Goal: Task Accomplishment & Management: Complete application form

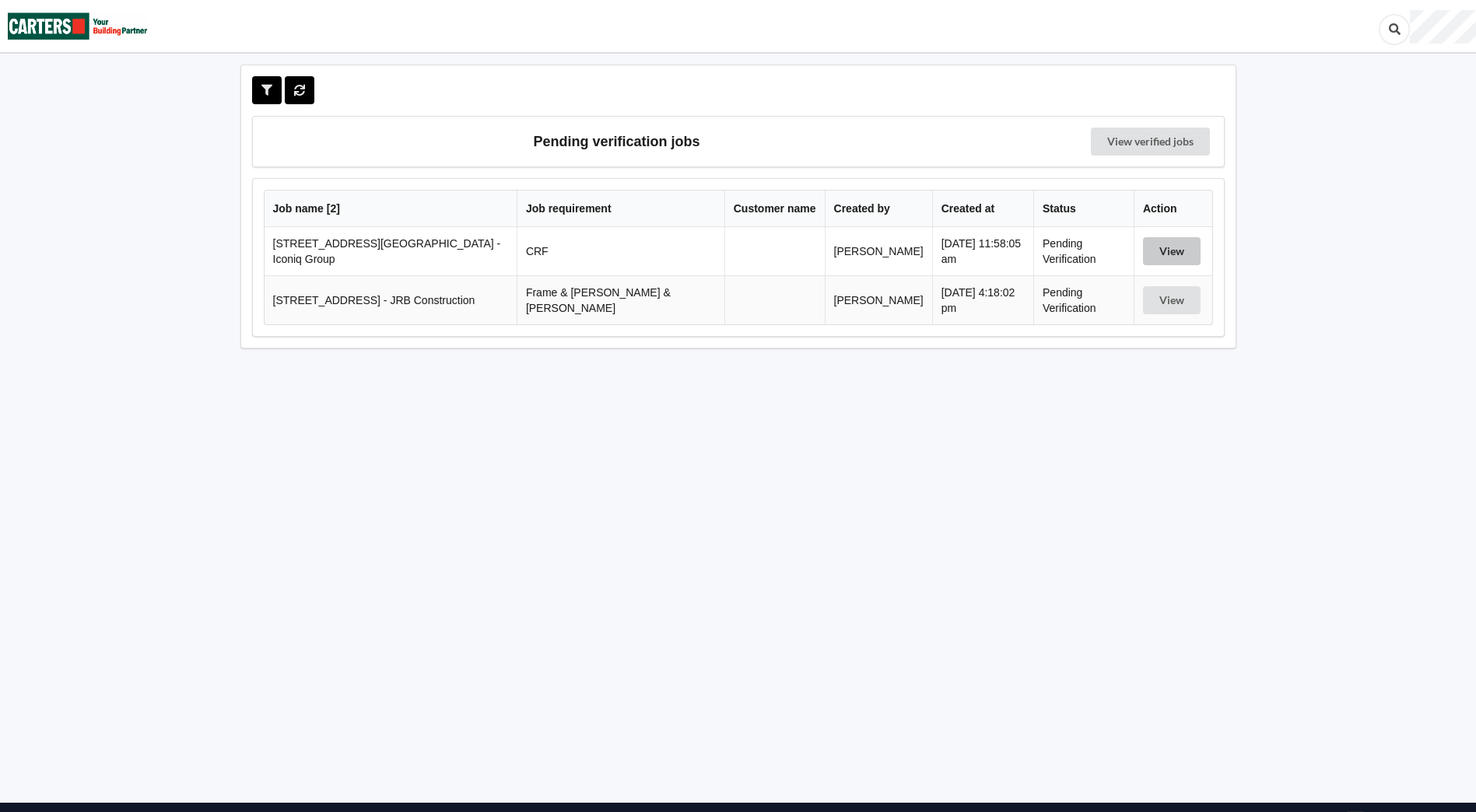
click at [1163, 241] on button "View" at bounding box center [1172, 250] width 58 height 28
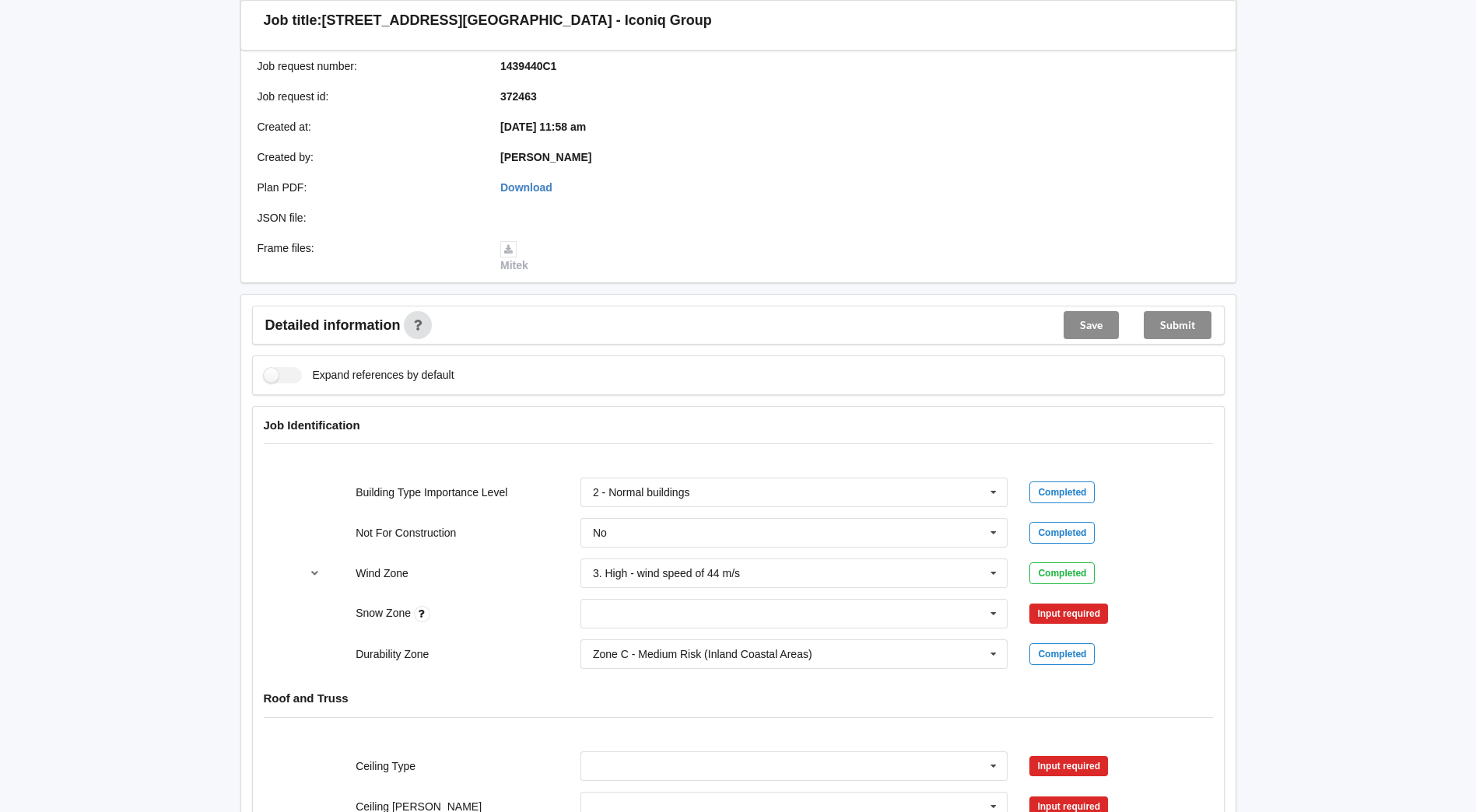
scroll to position [311, 0]
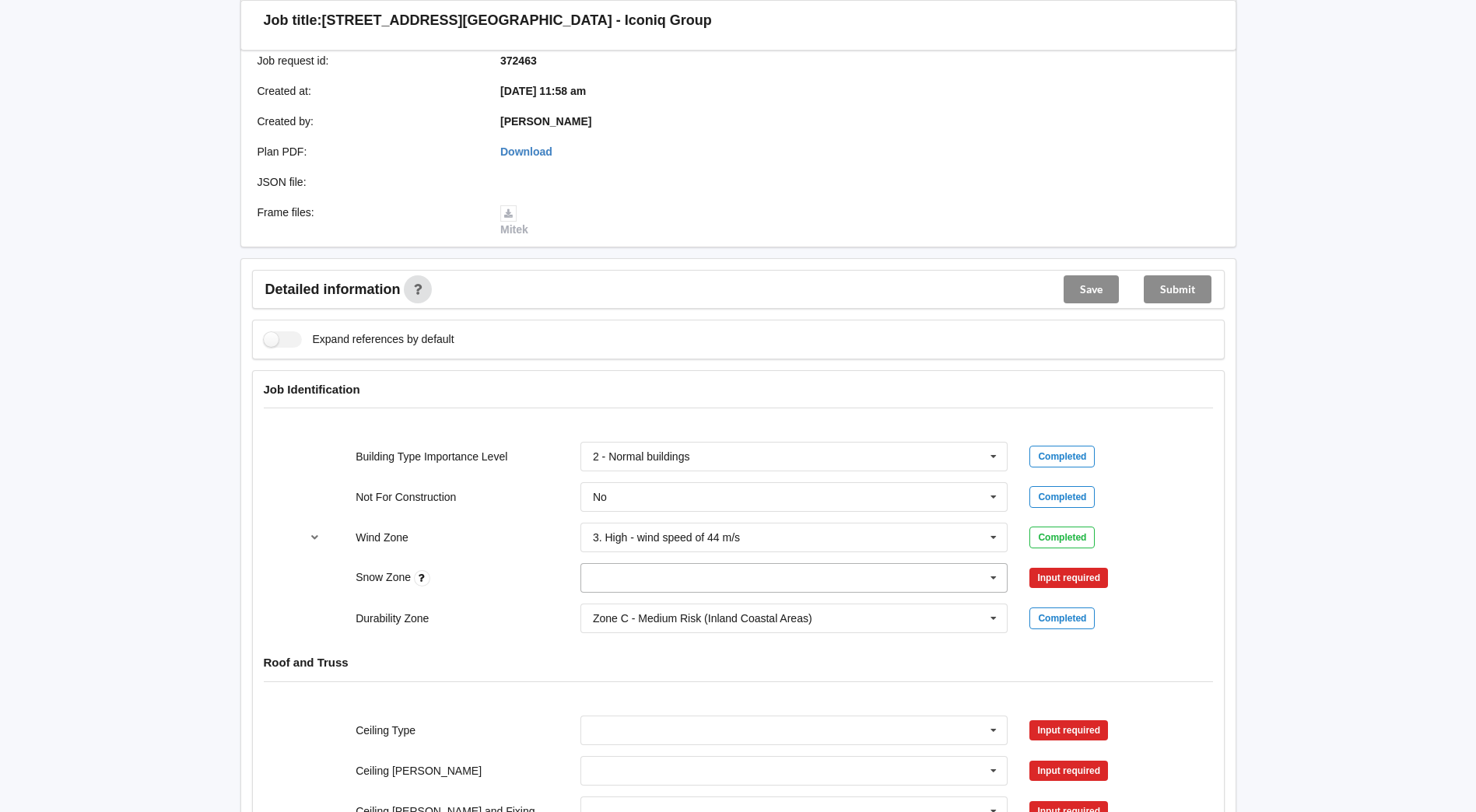
click at [998, 581] on icon at bounding box center [994, 579] width 24 height 29
click at [820, 600] on div "N0" at bounding box center [795, 607] width 427 height 29
click at [1052, 568] on button "Confirm input" at bounding box center [1075, 579] width 92 height 25
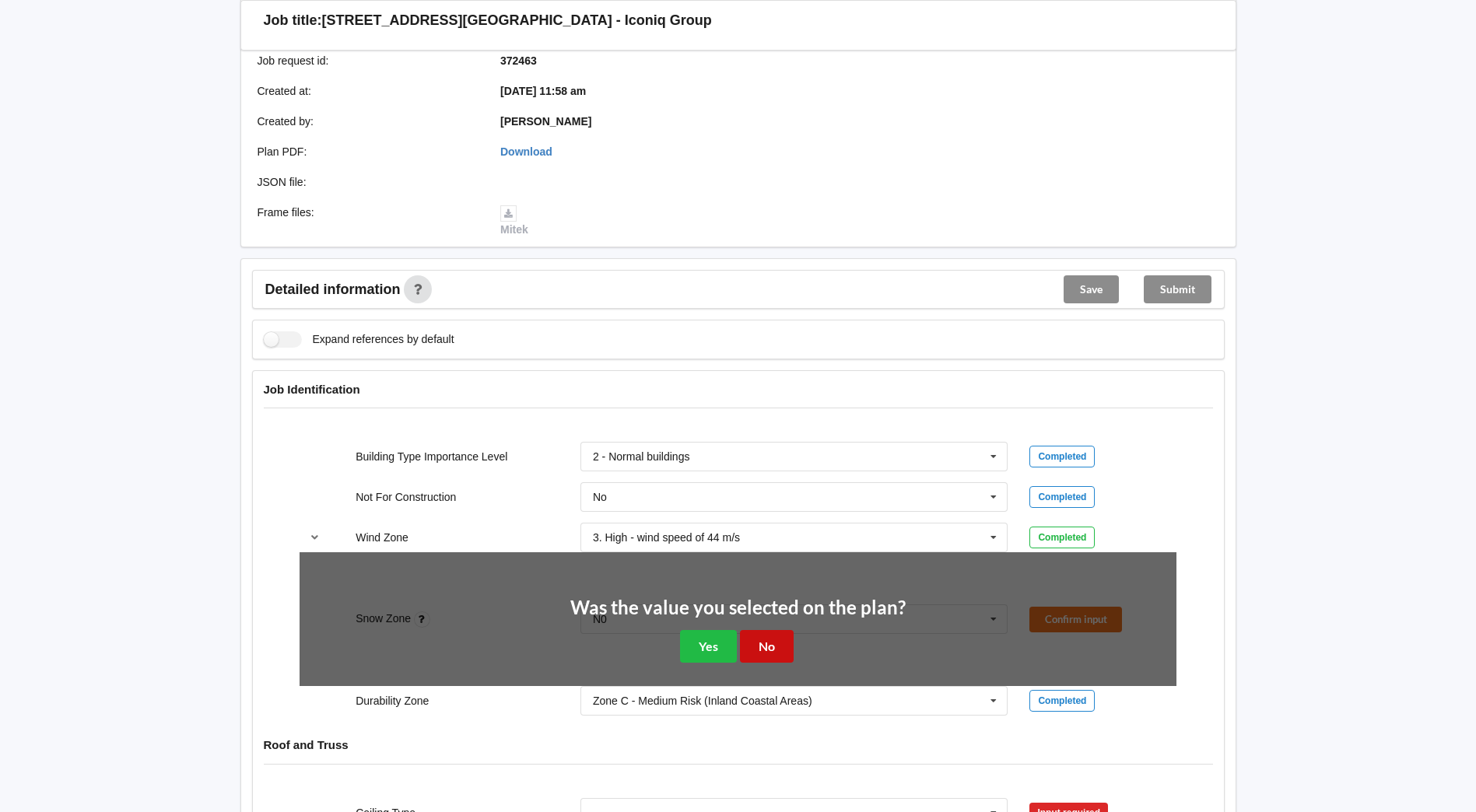
click at [773, 645] on button "No" at bounding box center [766, 646] width 53 height 32
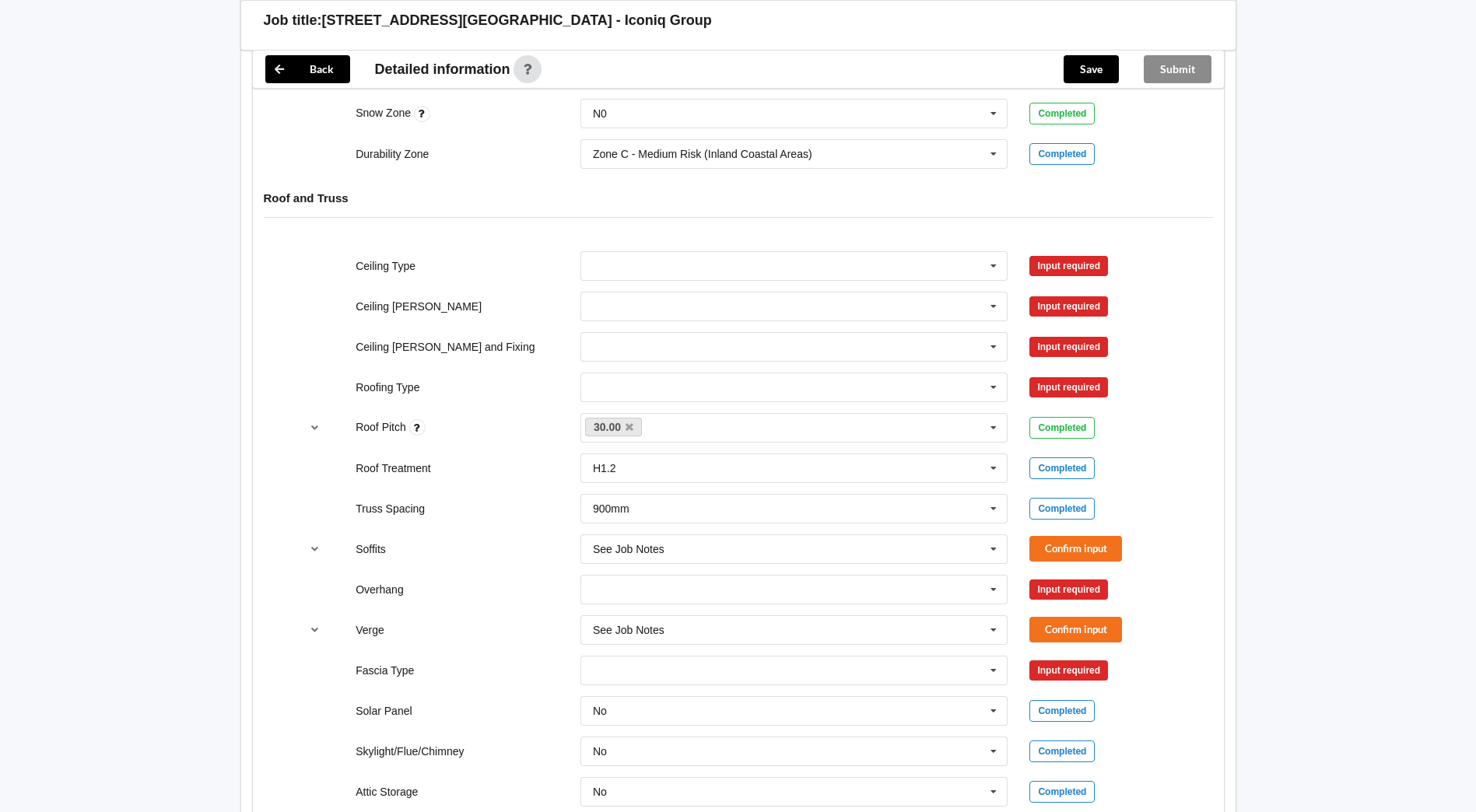
scroll to position [778, 0]
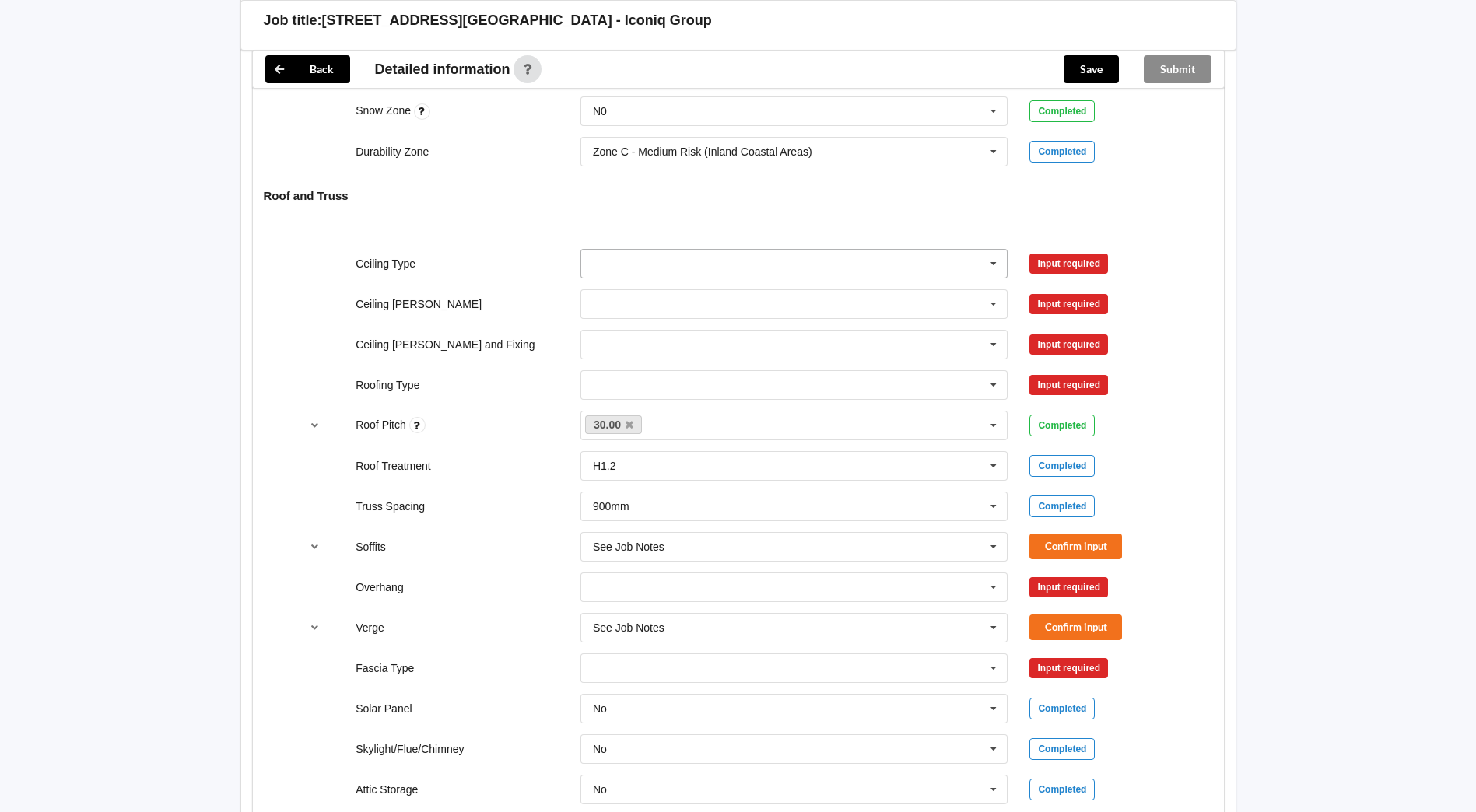
click at [996, 259] on icon at bounding box center [994, 264] width 24 height 29
click at [613, 382] on span "13mm Gib" at bounding box center [620, 379] width 51 height 13
click at [623, 303] on input "text" at bounding box center [796, 304] width 427 height 28
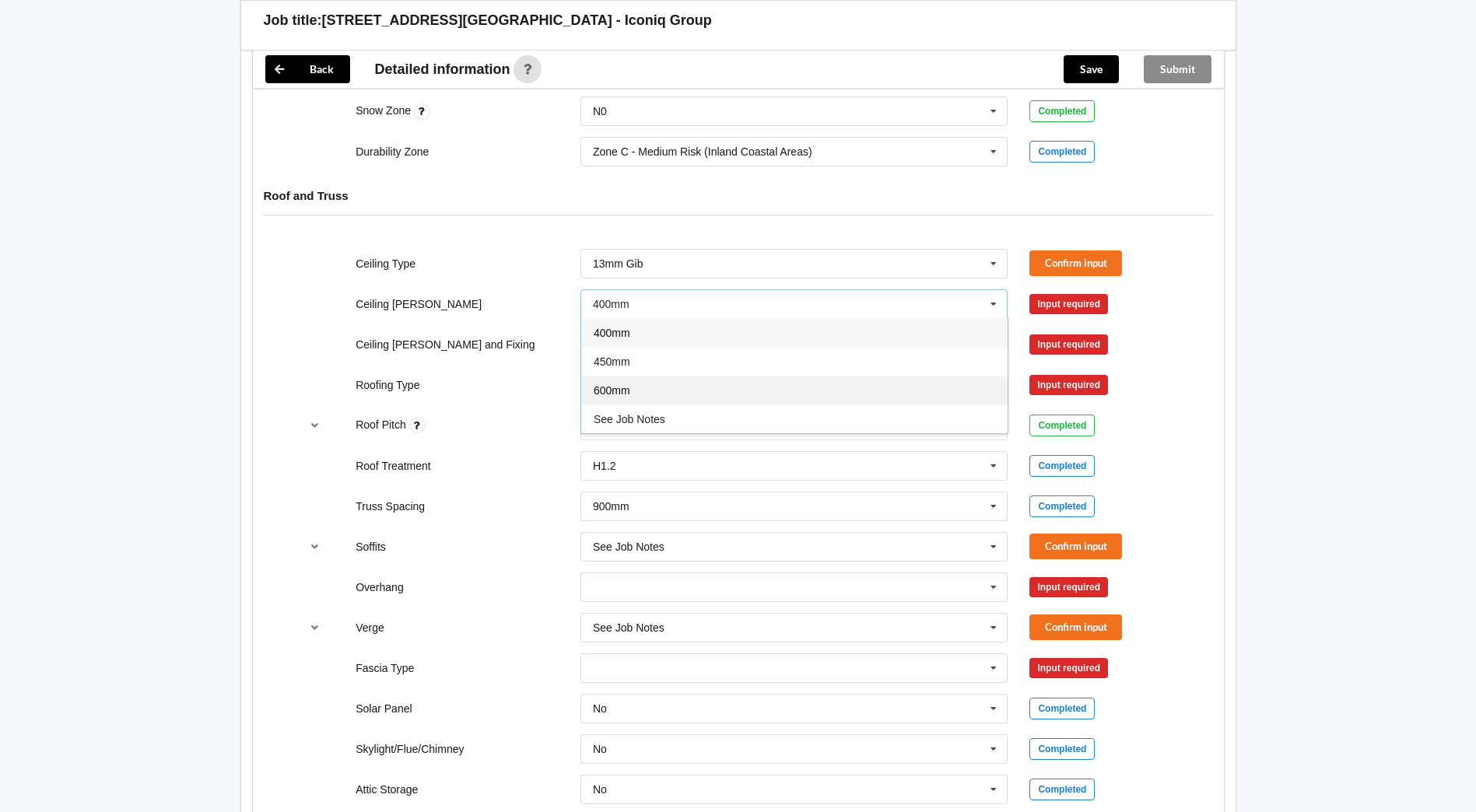
click at [626, 382] on div "600mm" at bounding box center [795, 391] width 427 height 29
click at [623, 348] on input "text" at bounding box center [796, 345] width 427 height 28
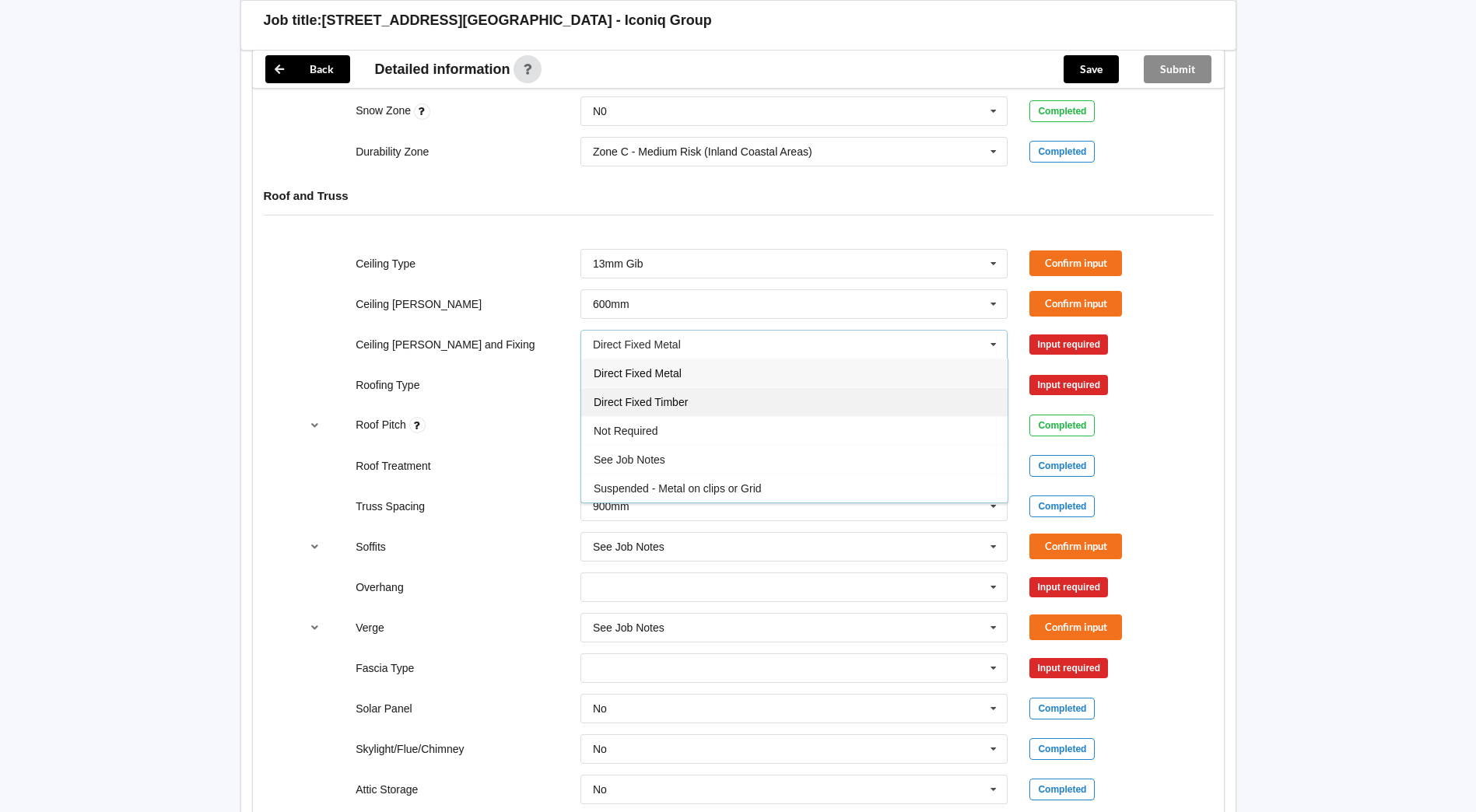
click at [662, 404] on span "Direct Fixed Timber" at bounding box center [641, 402] width 94 height 13
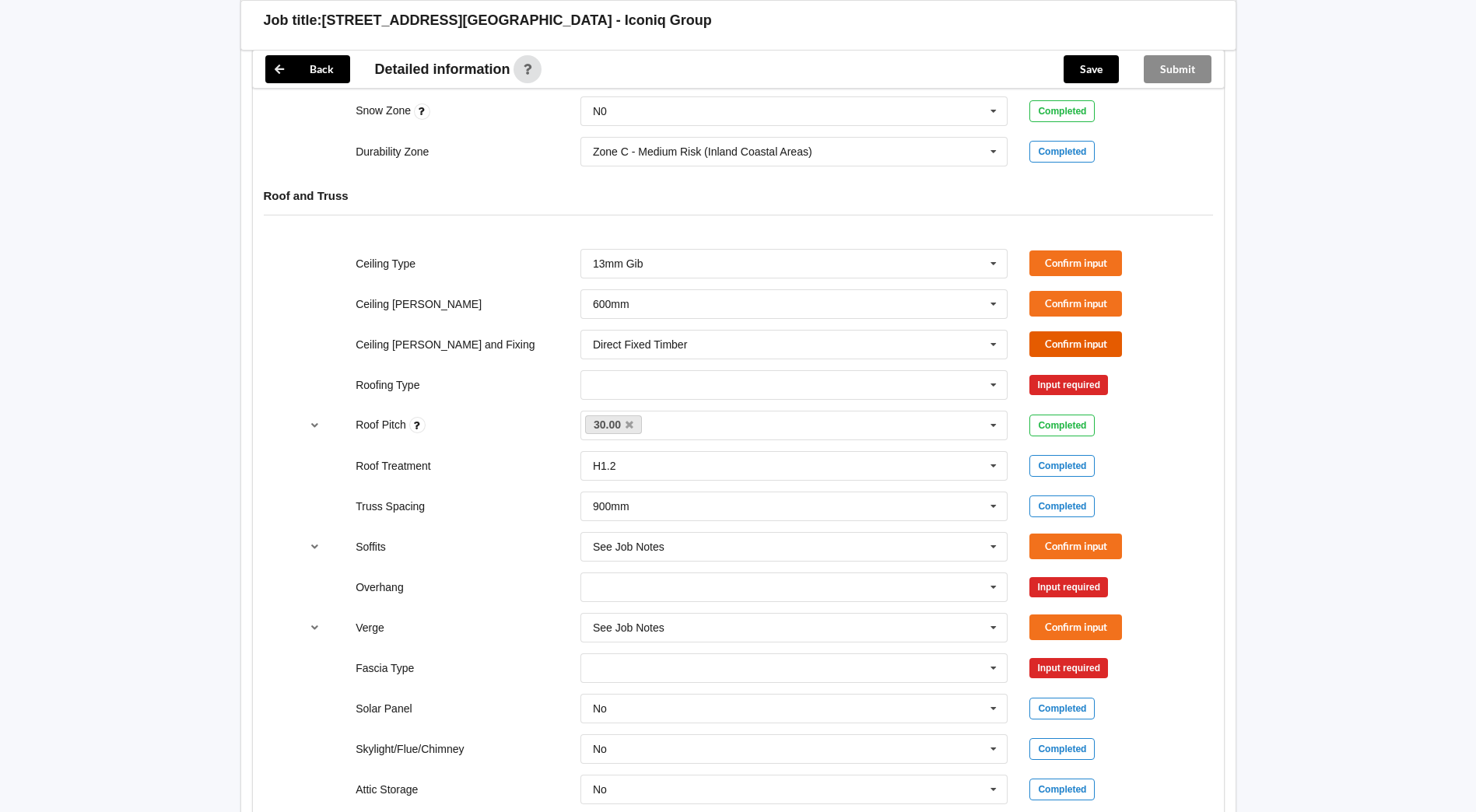
click at [1091, 334] on button "Confirm input" at bounding box center [1075, 345] width 92 height 25
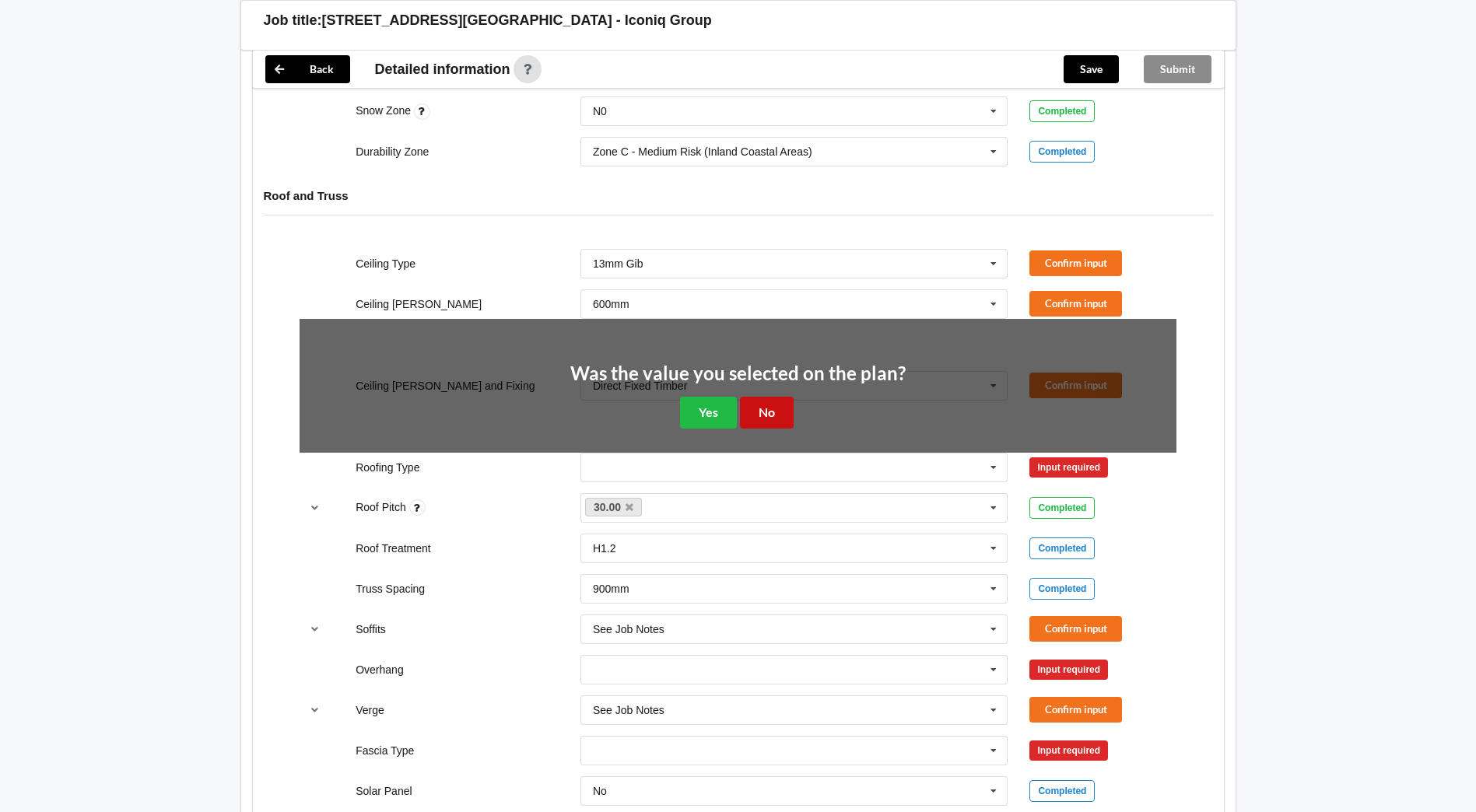
click at [756, 411] on button "No" at bounding box center [766, 412] width 53 height 32
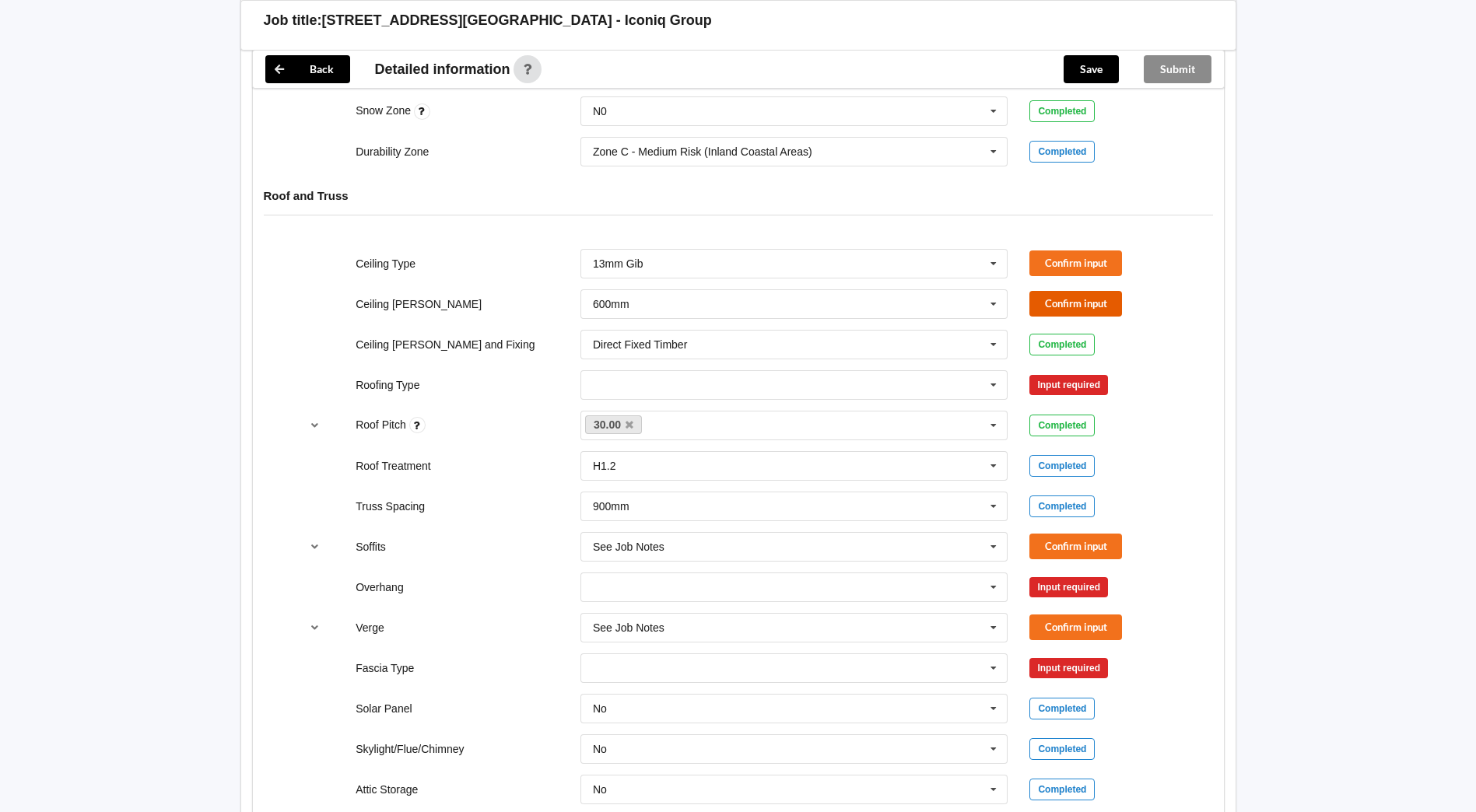
click at [1095, 299] on button "Confirm input" at bounding box center [1075, 304] width 92 height 25
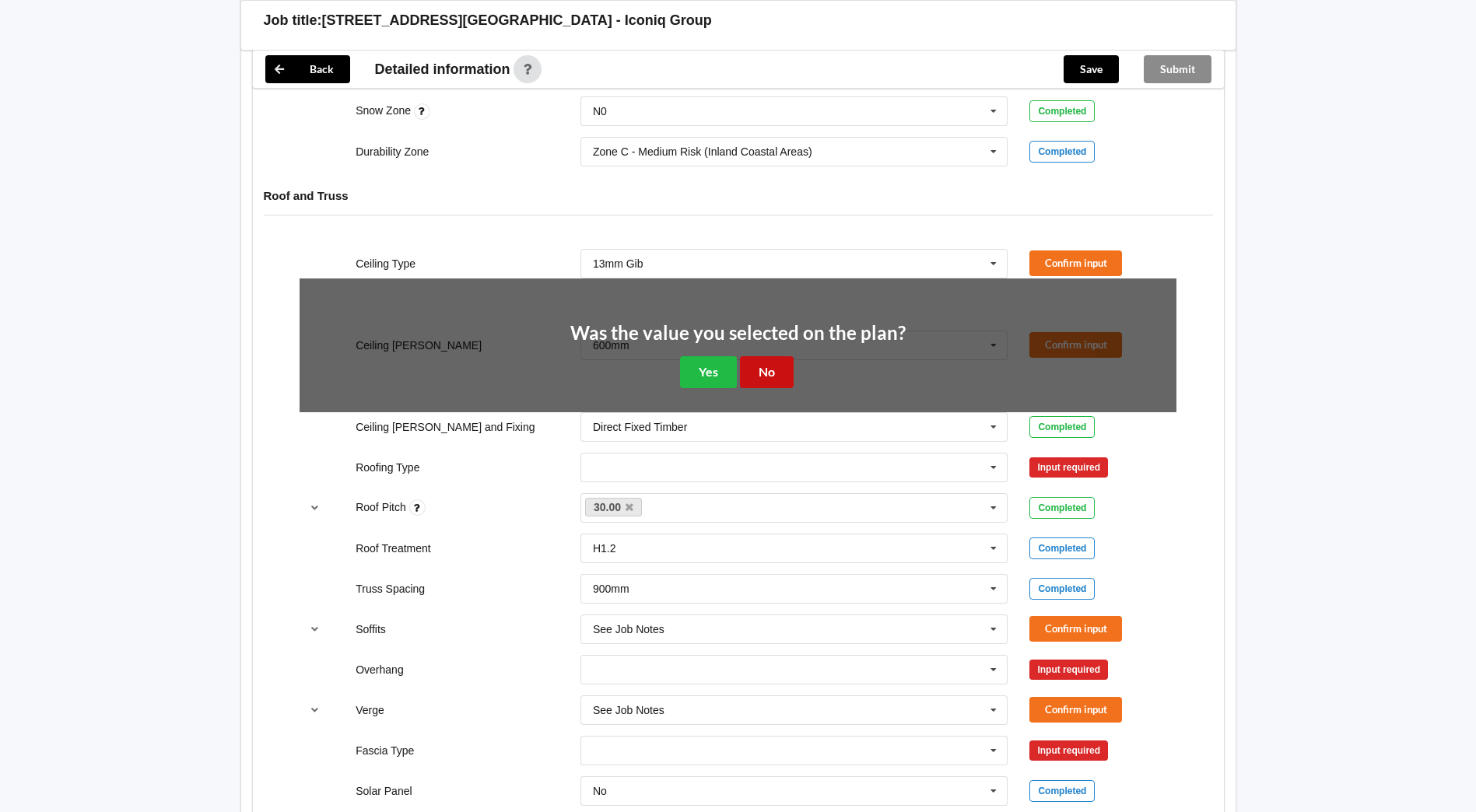
click at [772, 373] on button "No" at bounding box center [766, 372] width 53 height 32
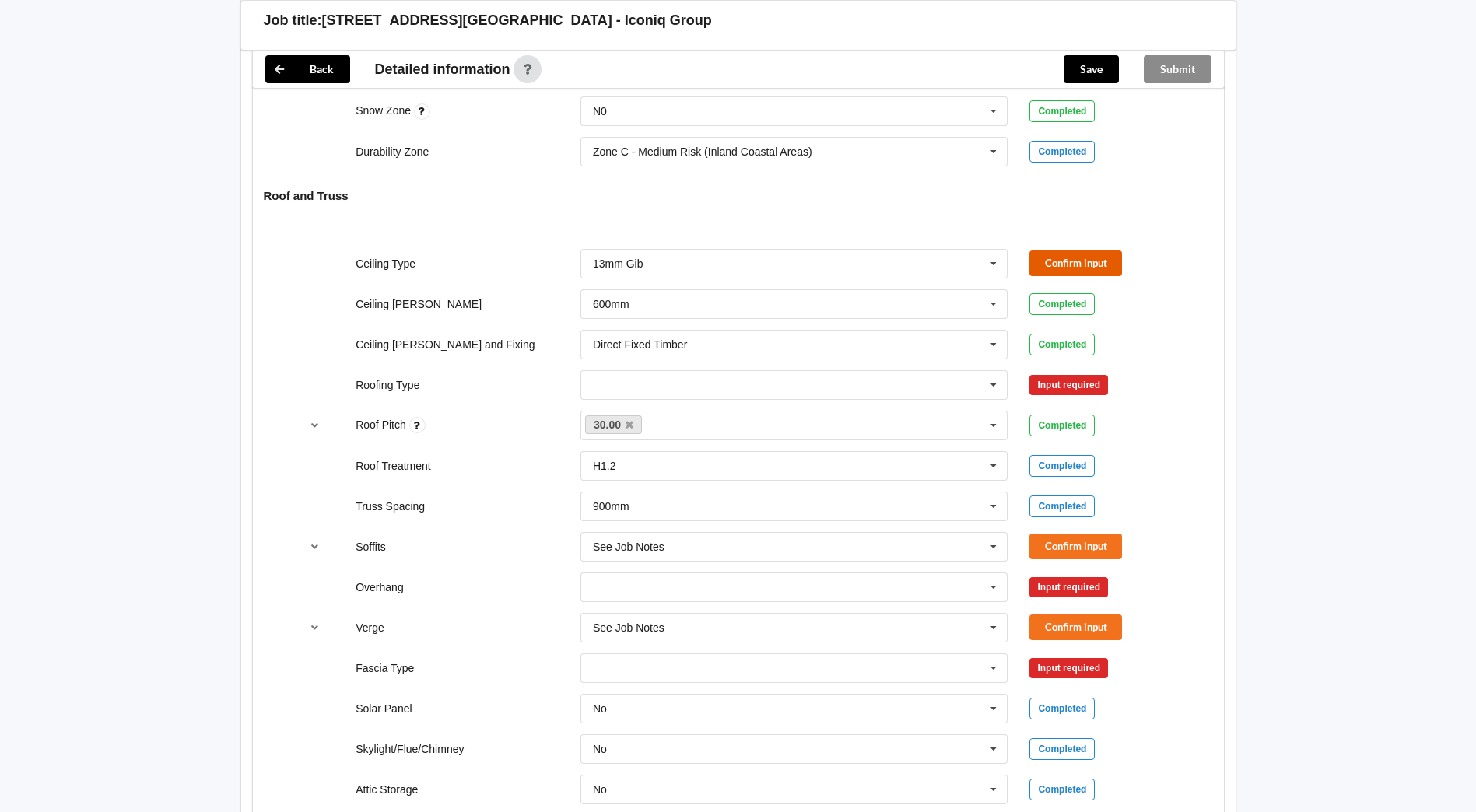
click at [1097, 264] on button "Confirm input" at bounding box center [1075, 263] width 92 height 25
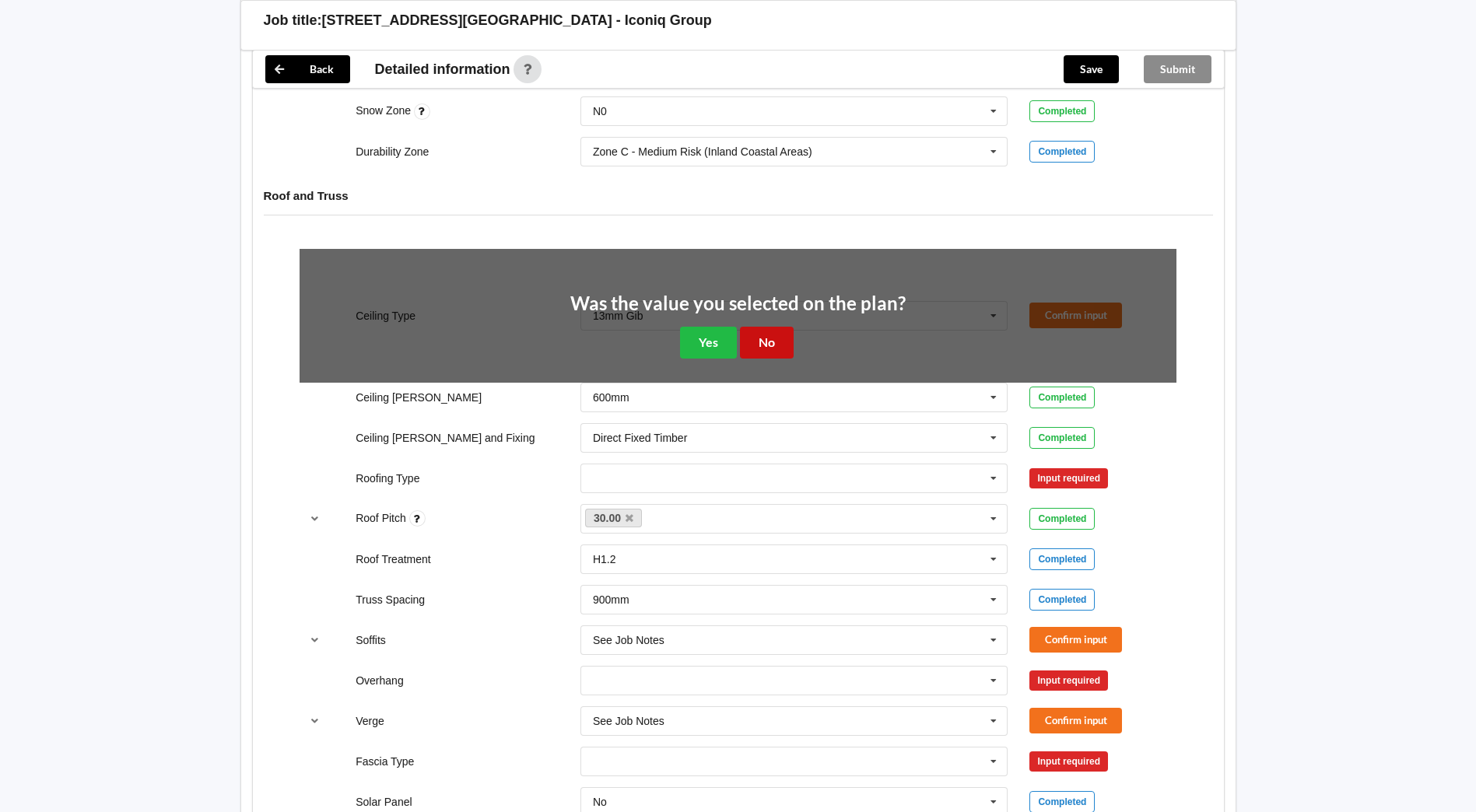
click at [762, 338] on button "No" at bounding box center [766, 342] width 53 height 32
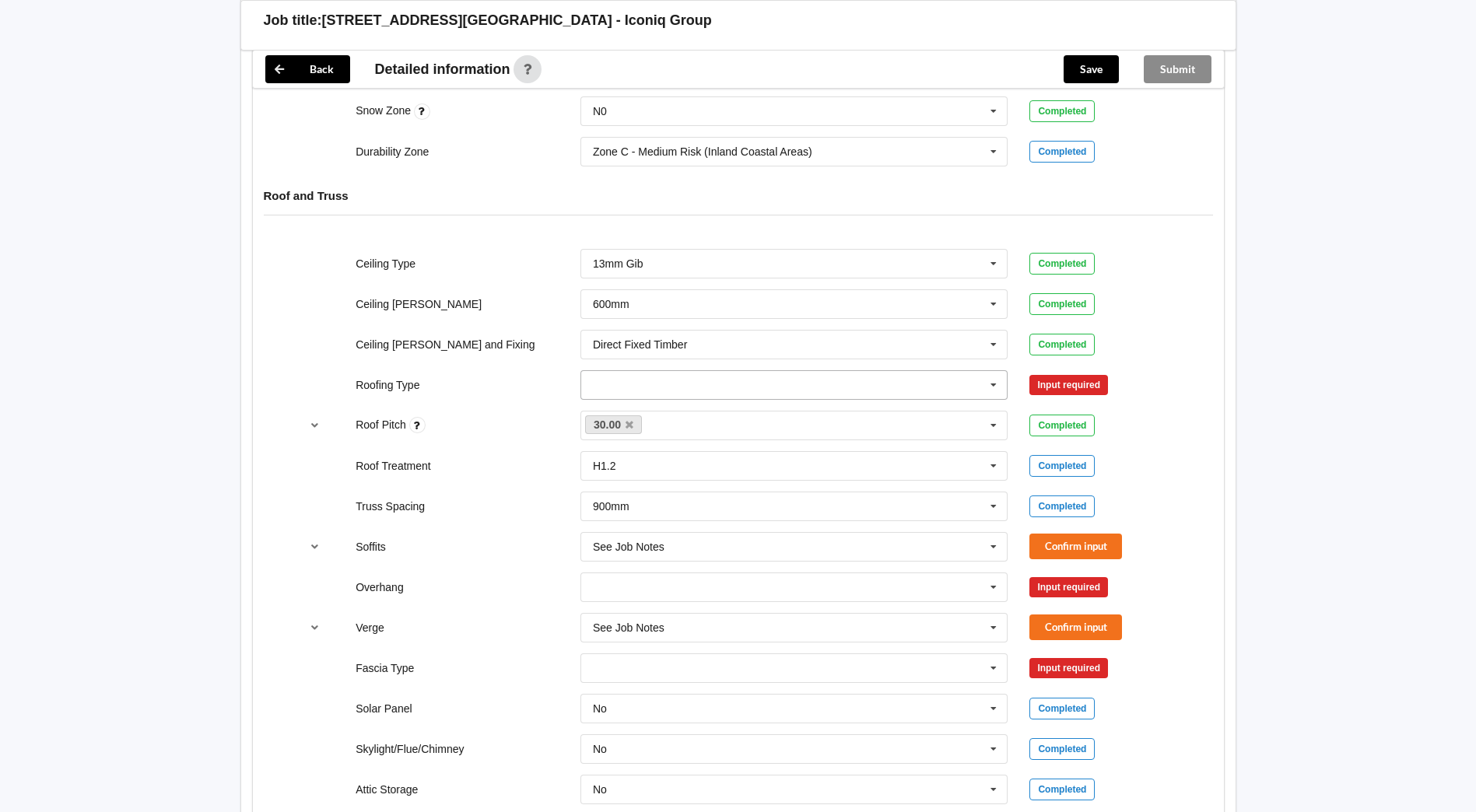
click at [988, 386] on icon at bounding box center [994, 385] width 24 height 29
click at [724, 417] on div "1. [GEOGRAPHIC_DATA]" at bounding box center [795, 413] width 427 height 29
click at [1050, 381] on button "Confirm input" at bounding box center [1075, 384] width 92 height 25
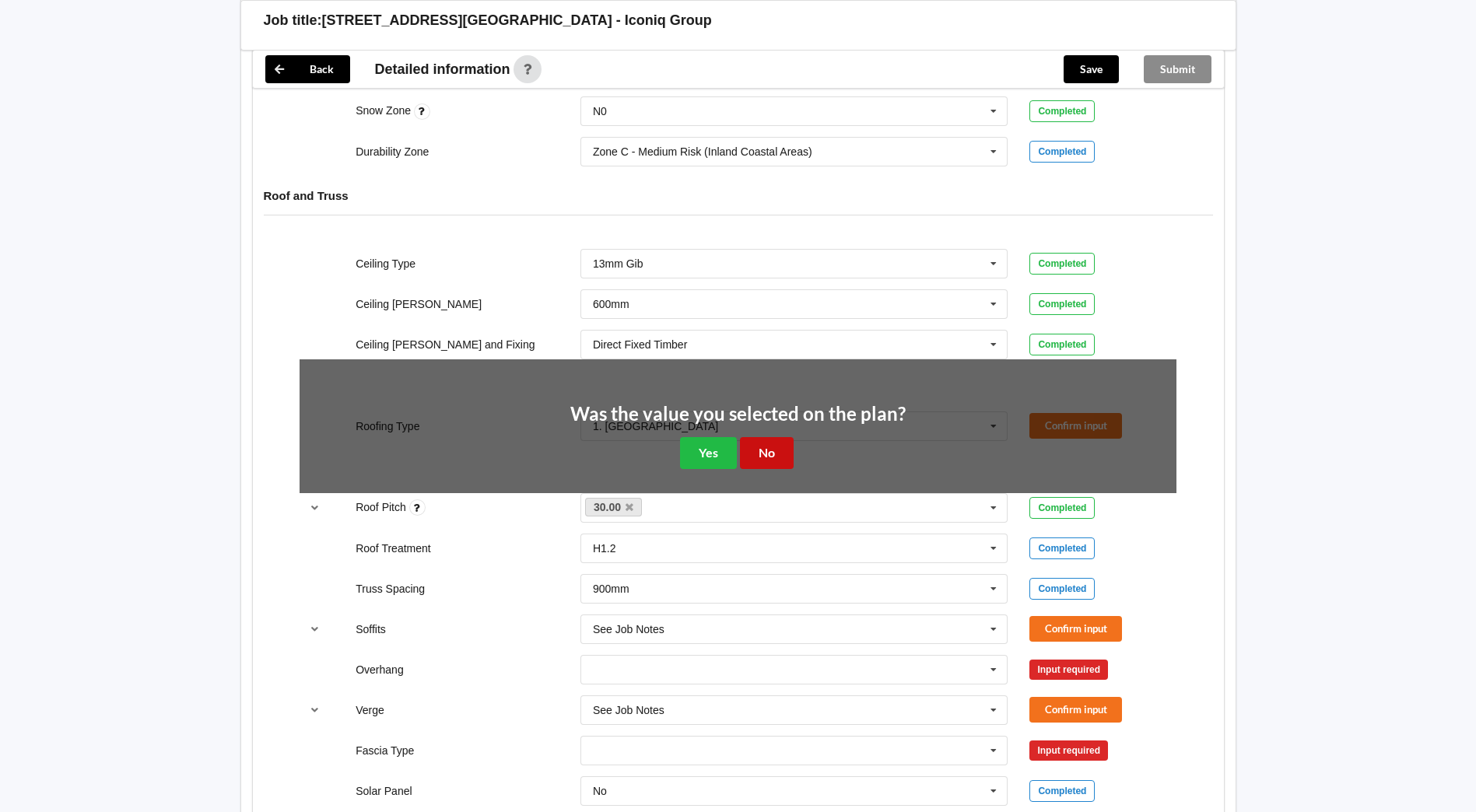
click at [780, 455] on button "No" at bounding box center [766, 453] width 53 height 32
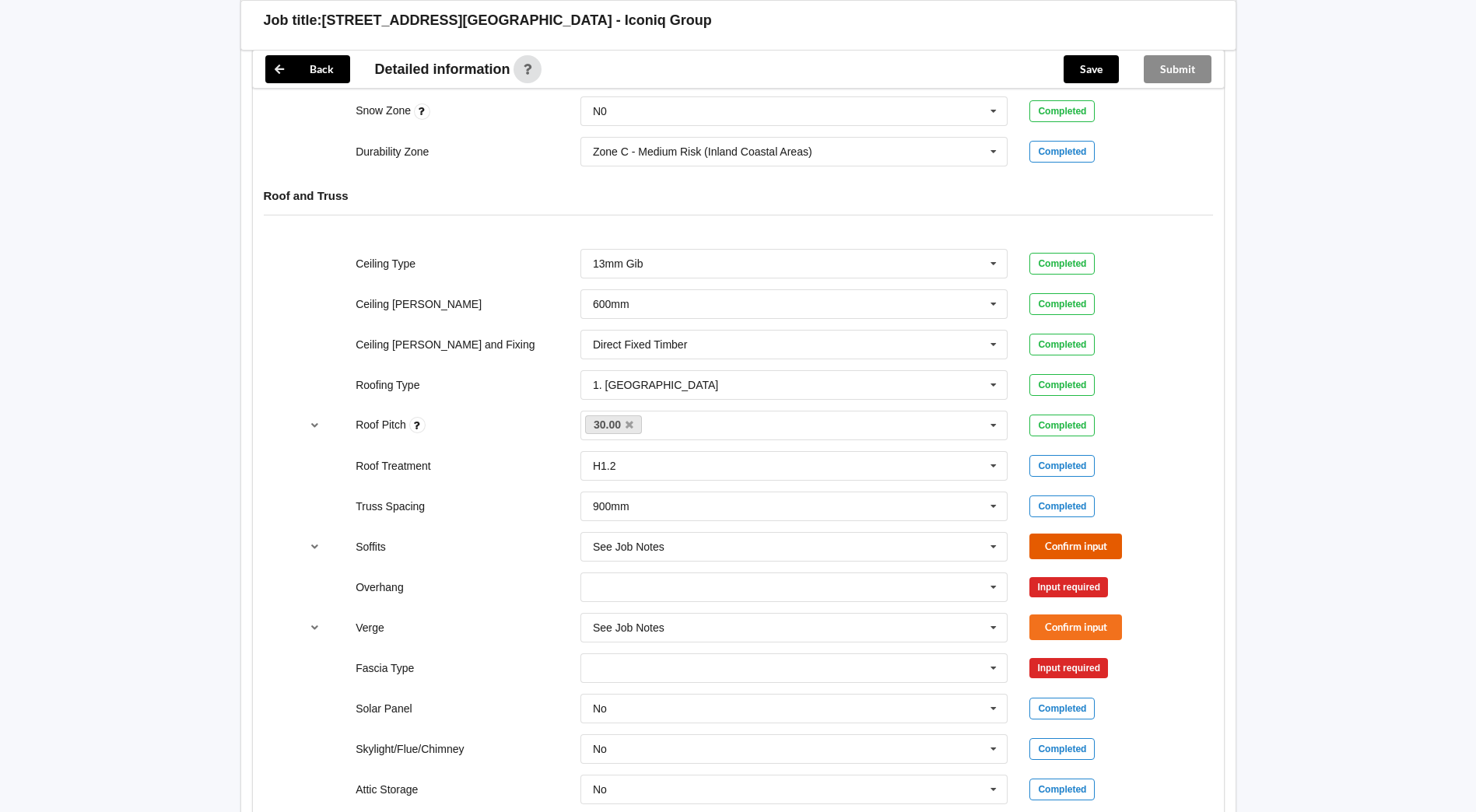
click at [1052, 543] on button "Confirm input" at bounding box center [1075, 546] width 92 height 25
click at [996, 589] on icon at bounding box center [994, 588] width 24 height 29
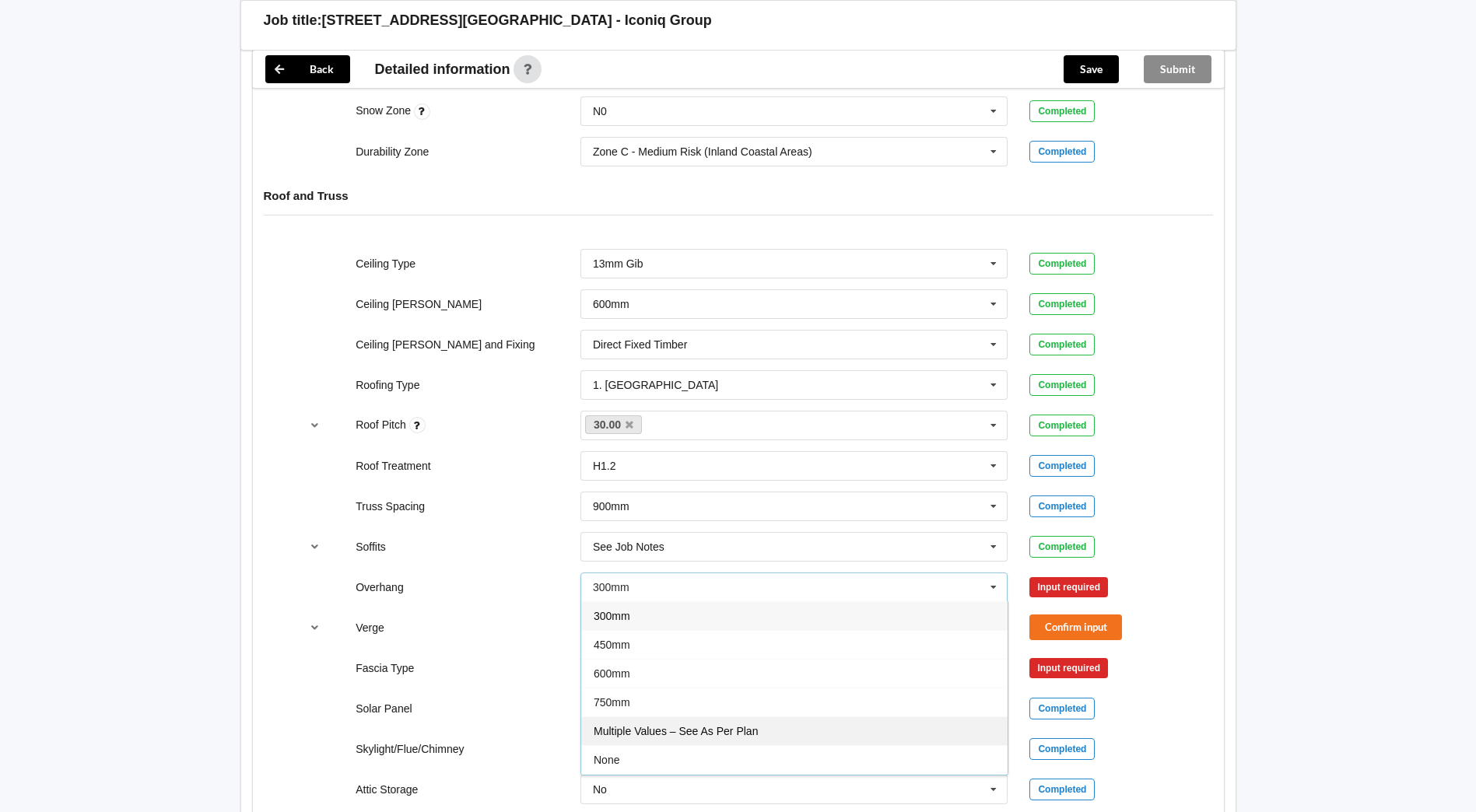
click at [706, 732] on span "Multiple Values – See As Per Plan" at bounding box center [676, 732] width 165 height 13
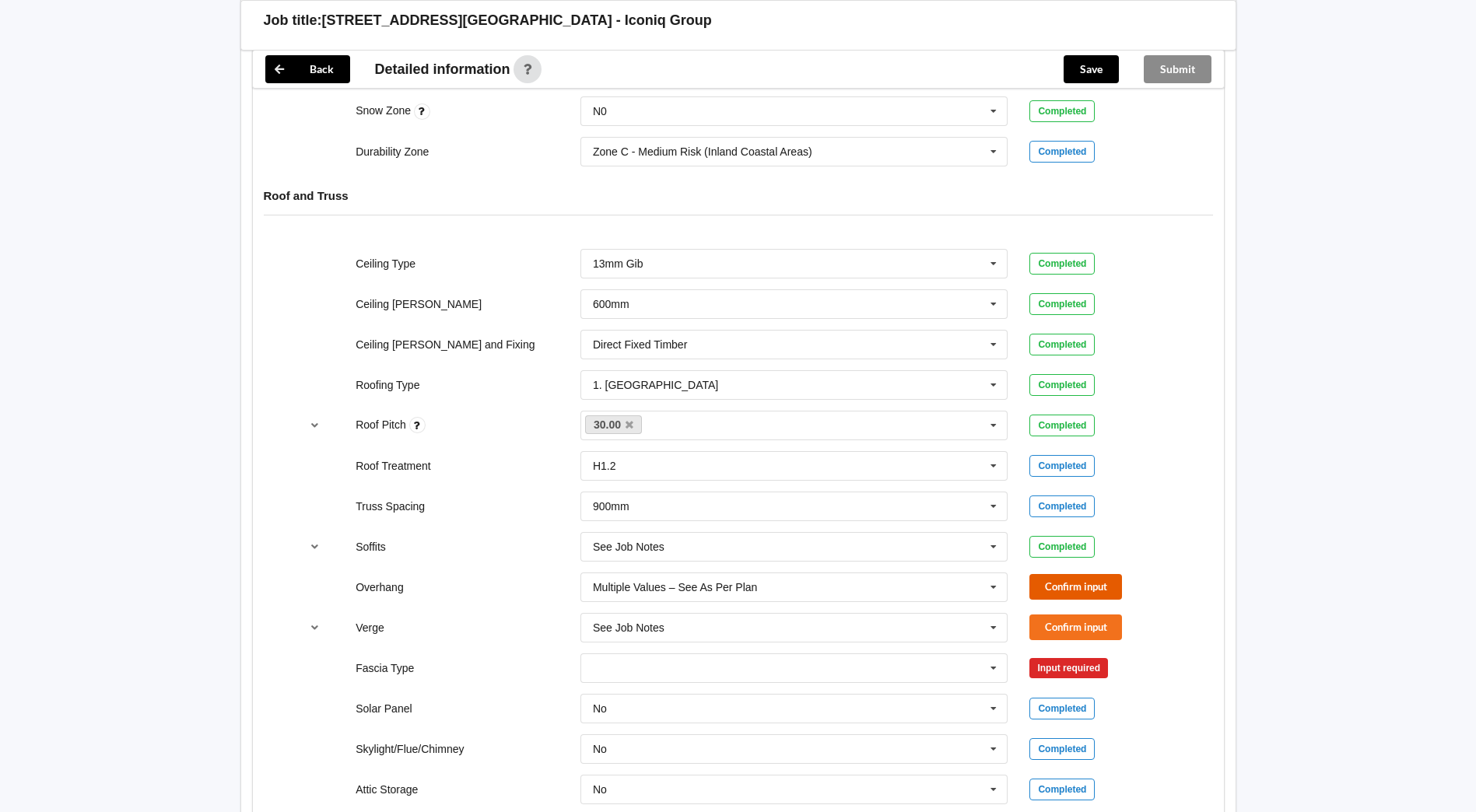
click at [1072, 581] on button "Confirm input" at bounding box center [1075, 587] width 92 height 25
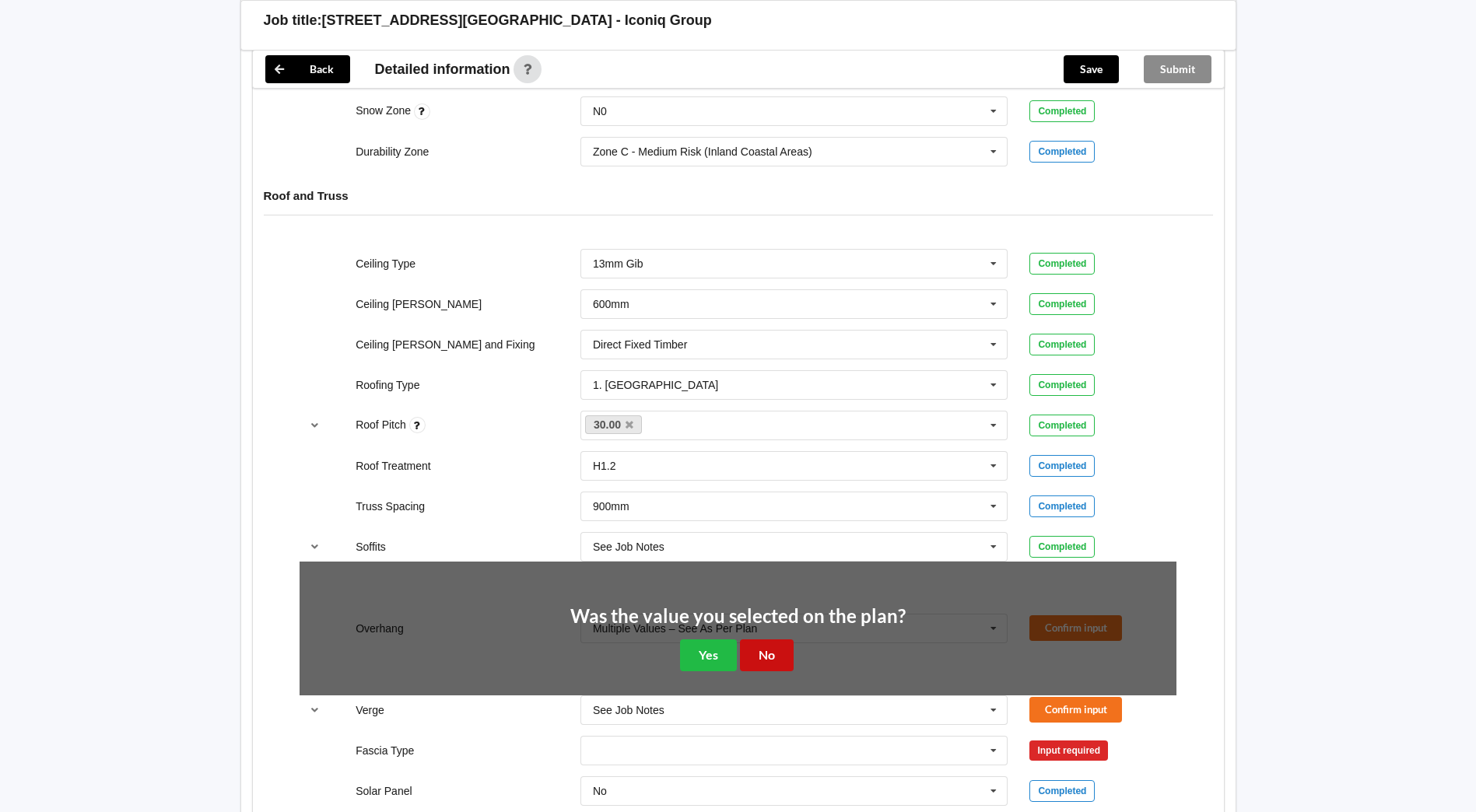
click at [758, 663] on button "No" at bounding box center [766, 655] width 53 height 32
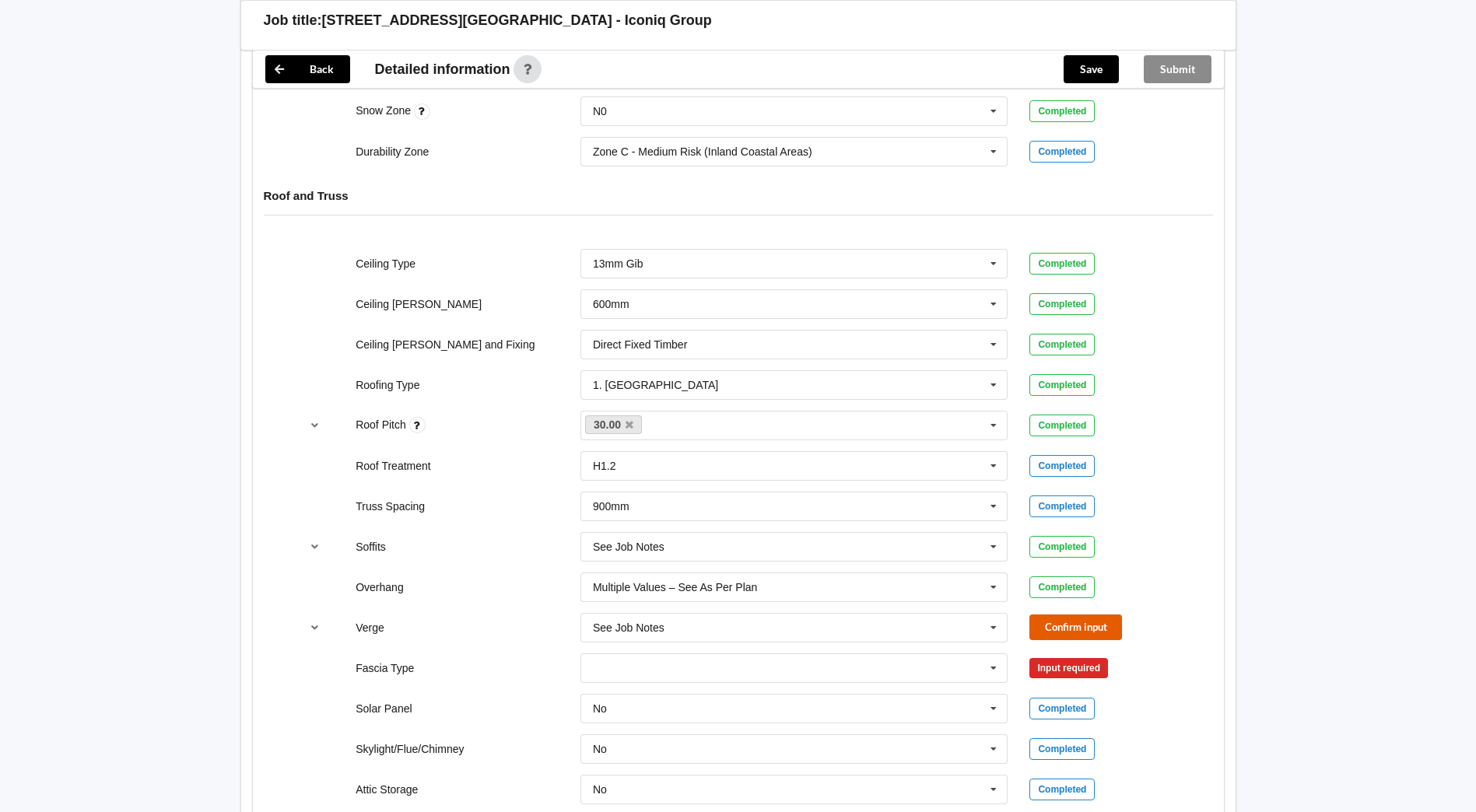
click at [1074, 631] on button "Confirm input" at bounding box center [1075, 628] width 92 height 25
click at [994, 666] on icon at bounding box center [994, 669] width 24 height 29
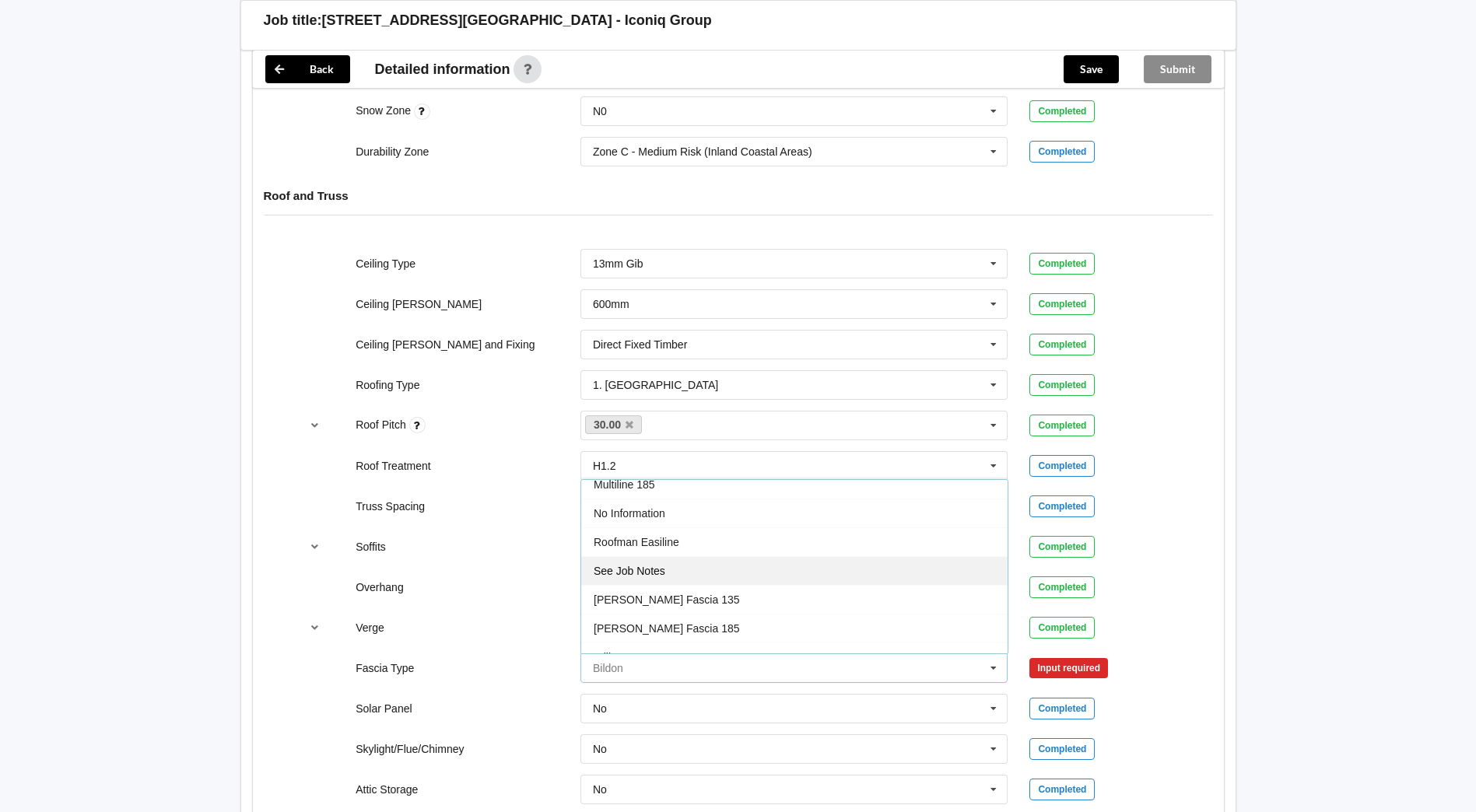
scroll to position [517, 0]
click at [644, 497] on span "No Information" at bounding box center [629, 496] width 71 height 13
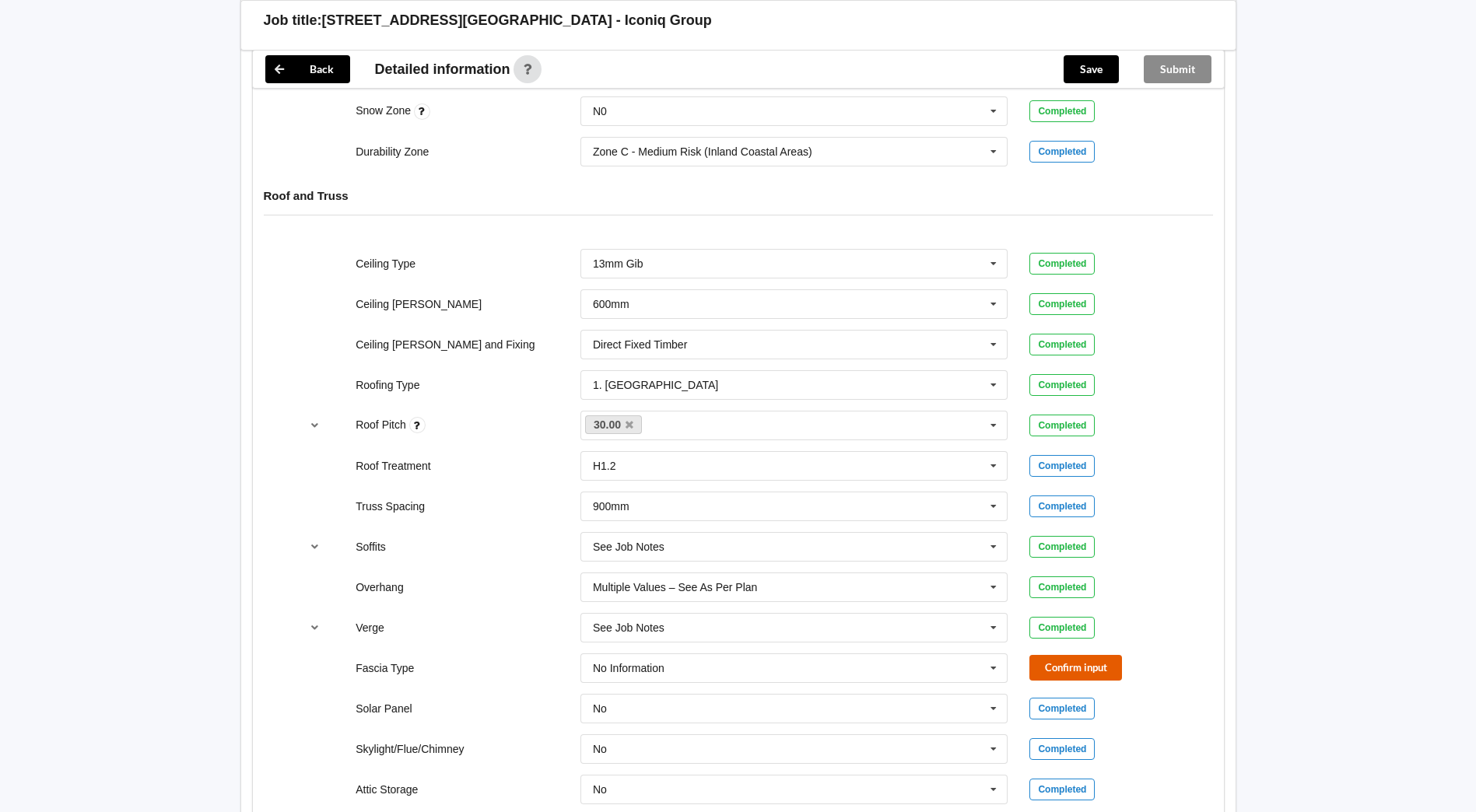
click at [1074, 675] on button "Confirm input" at bounding box center [1075, 668] width 92 height 25
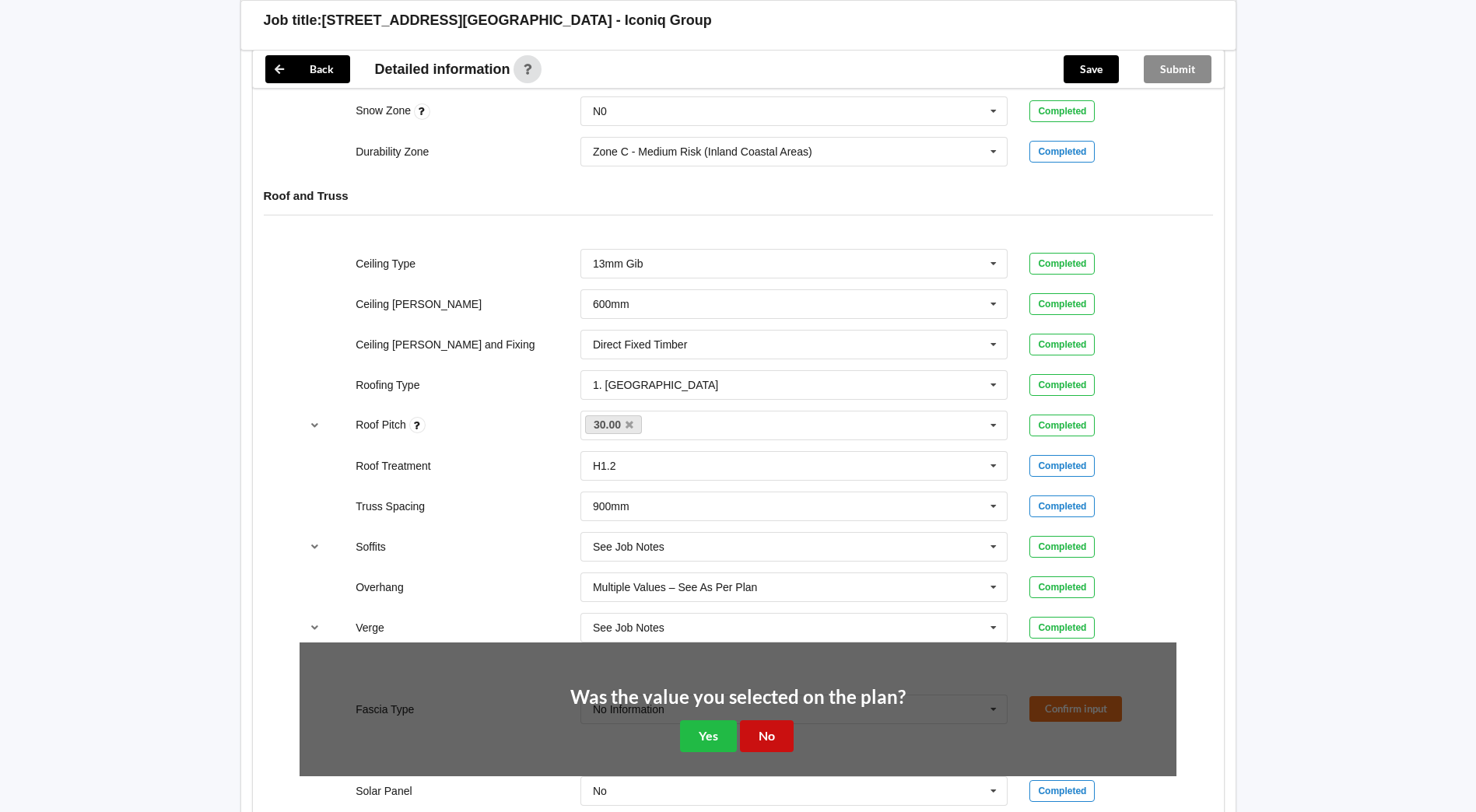
click at [765, 725] on button "No" at bounding box center [766, 736] width 53 height 32
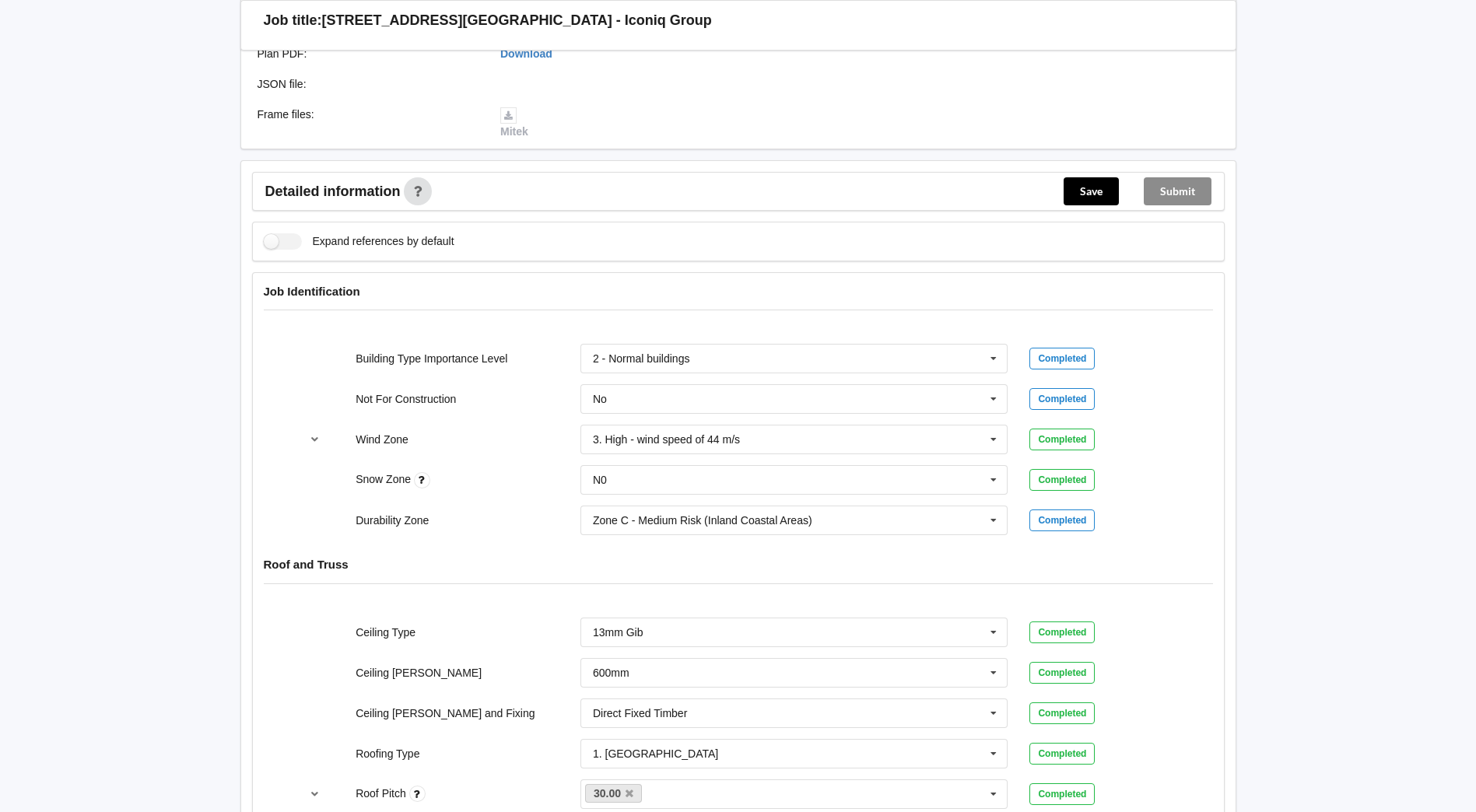
scroll to position [286, 0]
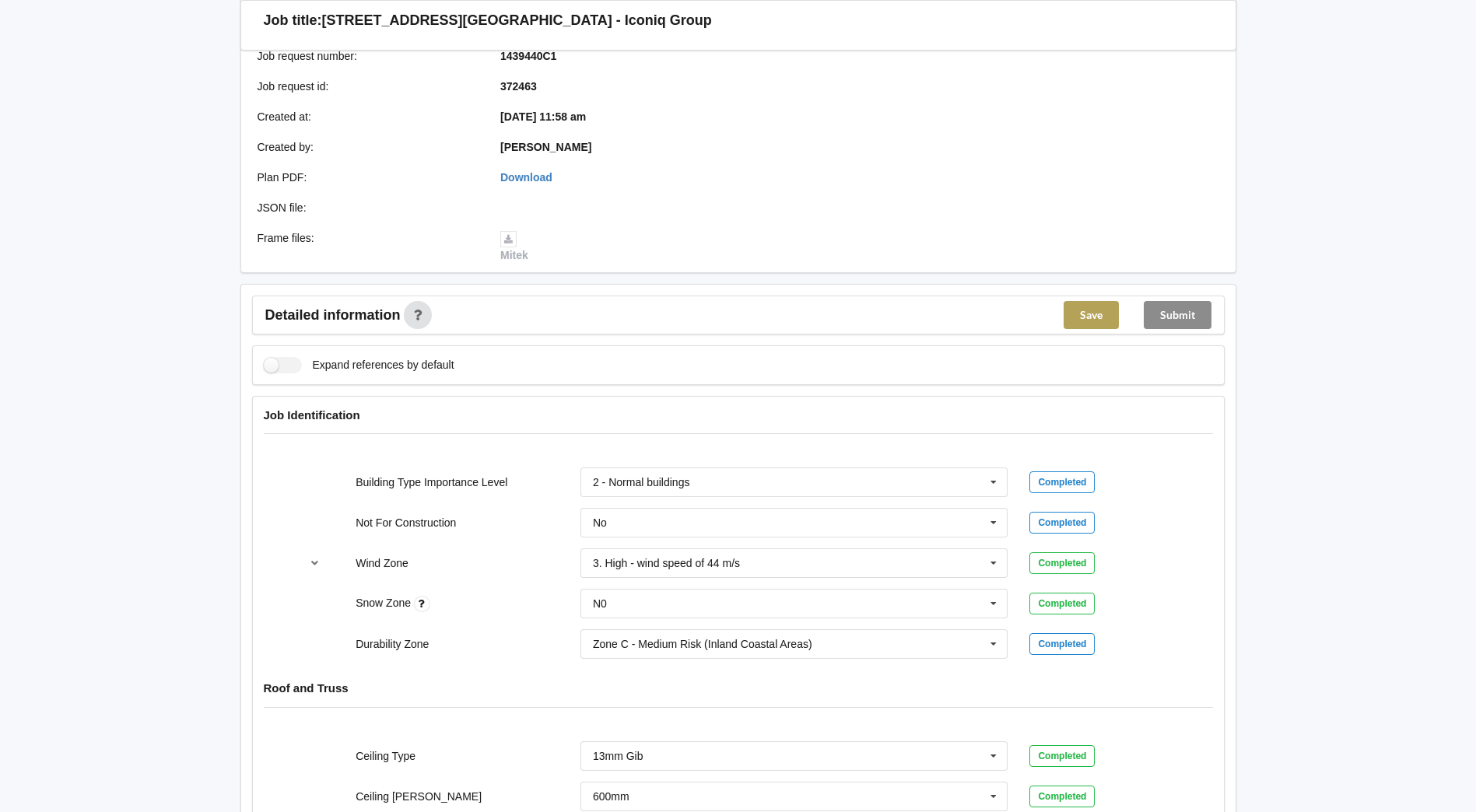
click at [1091, 311] on button "Save" at bounding box center [1091, 315] width 55 height 28
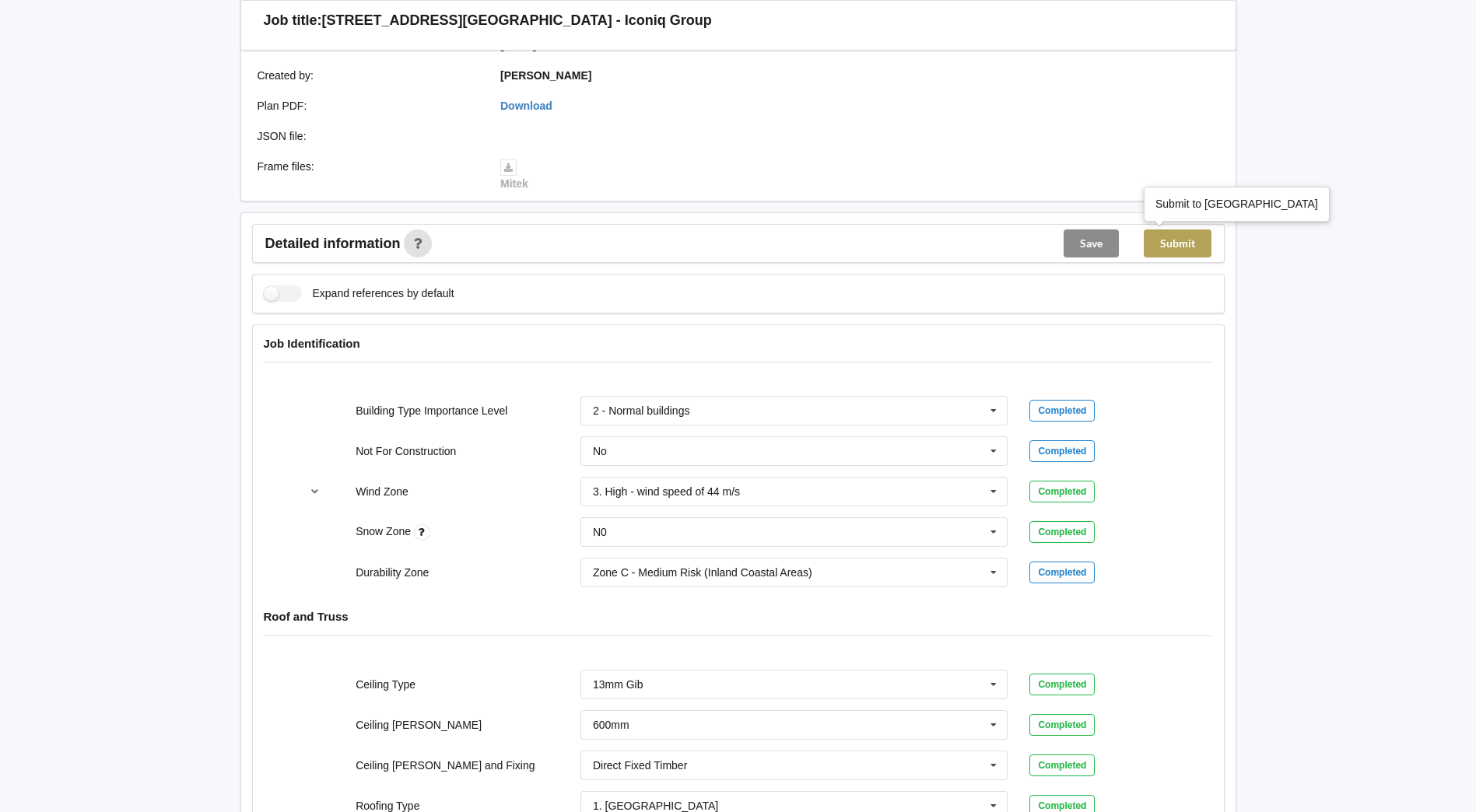
click at [1184, 251] on button "Submit" at bounding box center [1178, 243] width 68 height 28
